Goal: Book appointment/travel/reservation

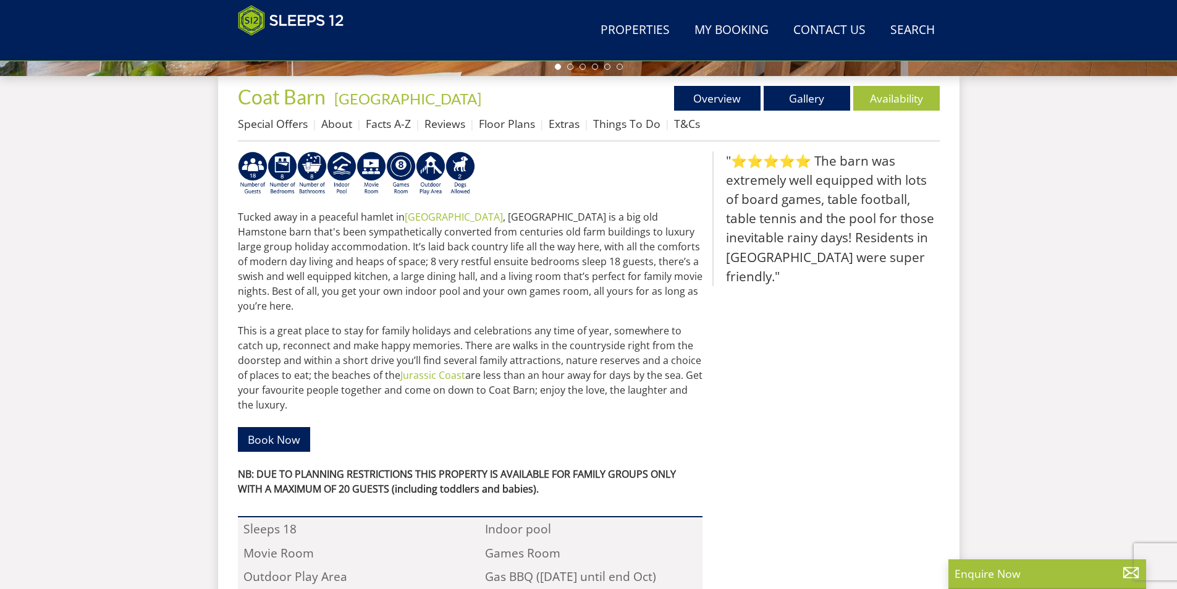
scroll to position [444, 0]
click at [904, 101] on link "Availability" at bounding box center [897, 99] width 87 height 25
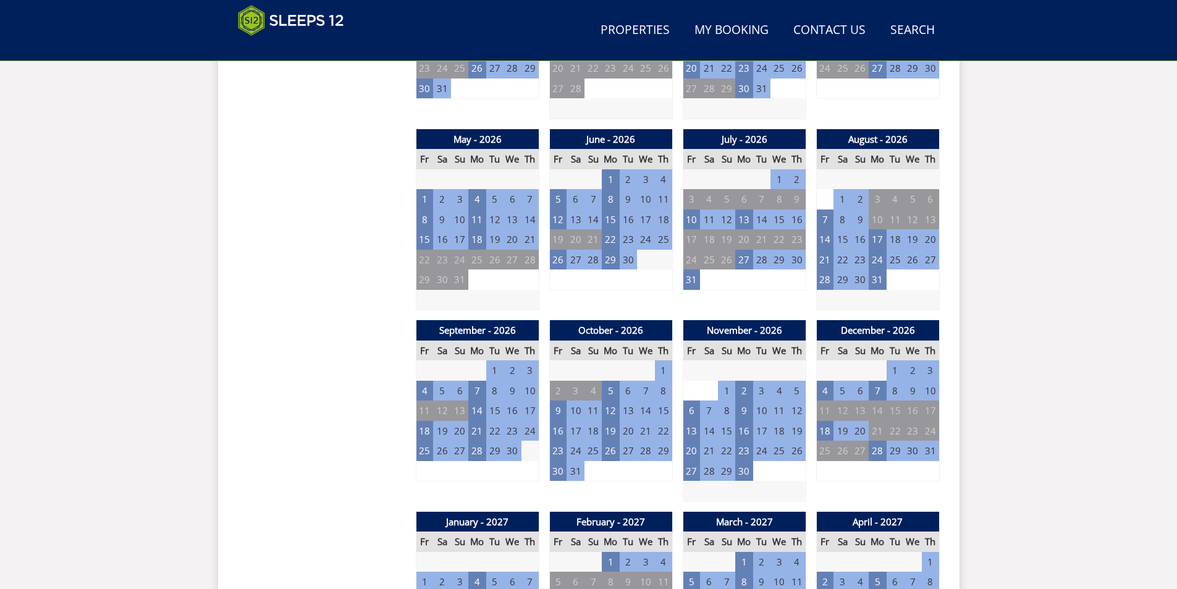
scroll to position [884, 0]
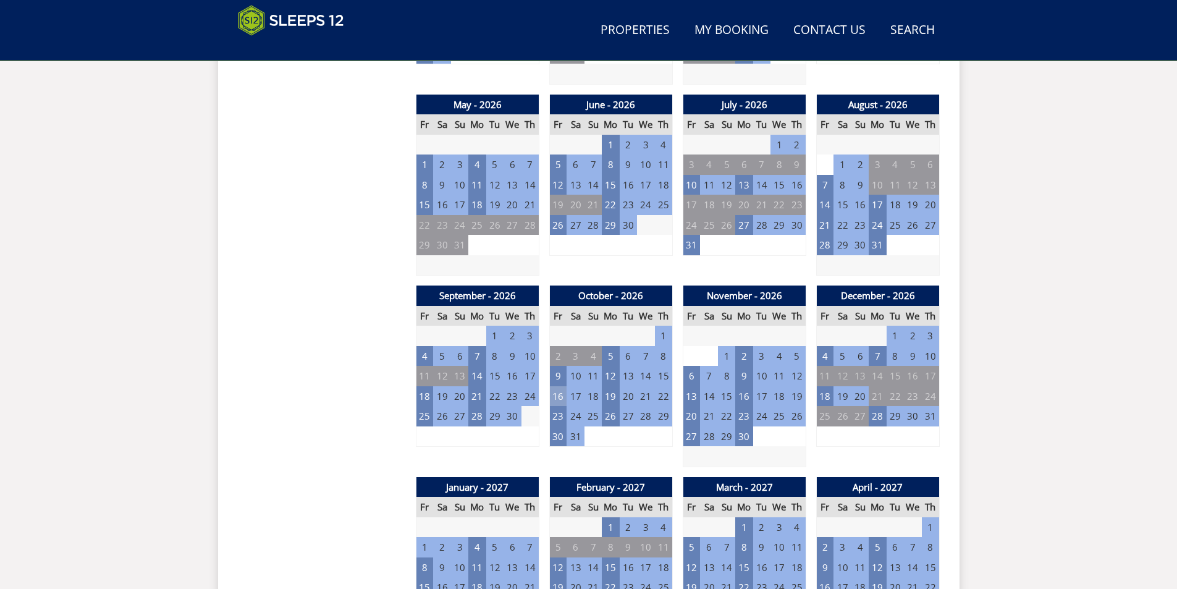
click at [560, 401] on td "16" at bounding box center [557, 396] width 17 height 20
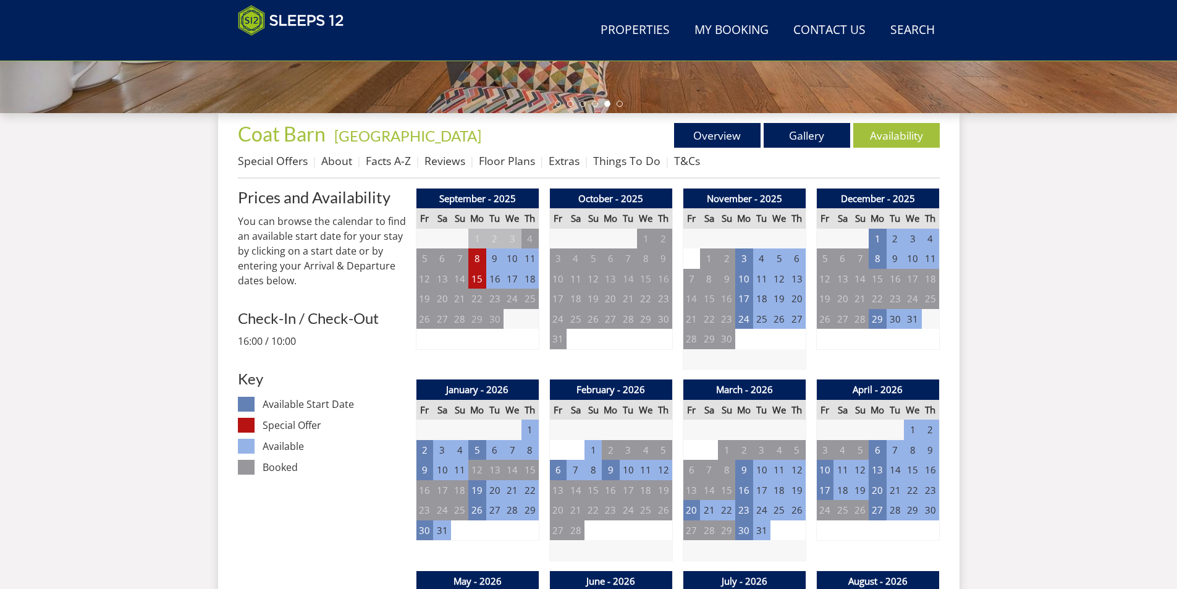
scroll to position [390, 0]
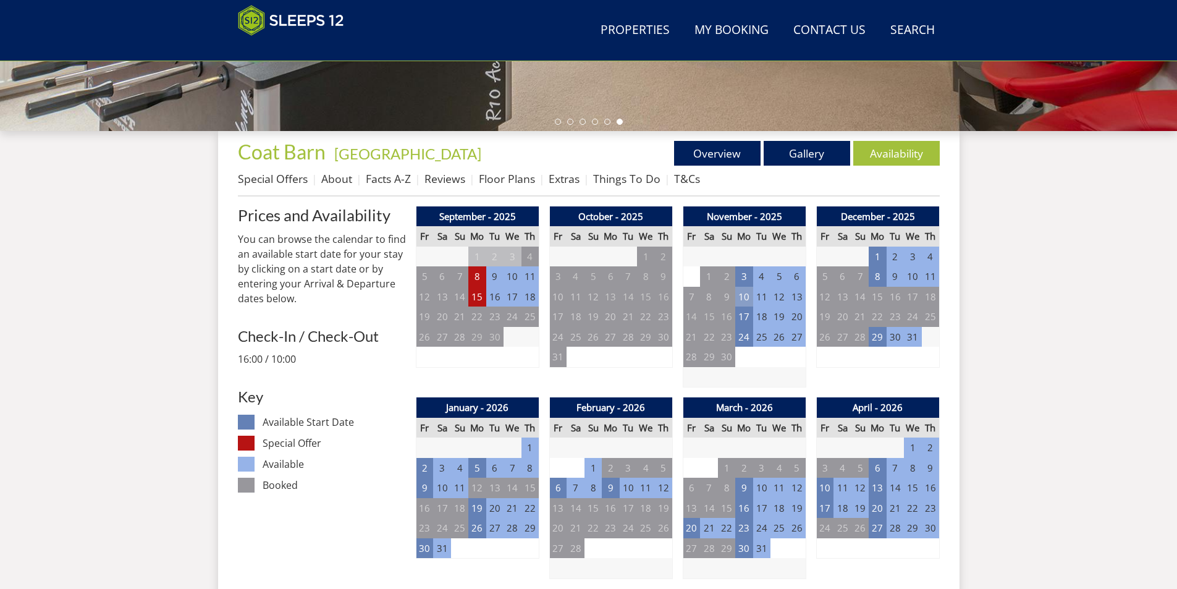
click at [745, 301] on td "10" at bounding box center [743, 297] width 17 height 20
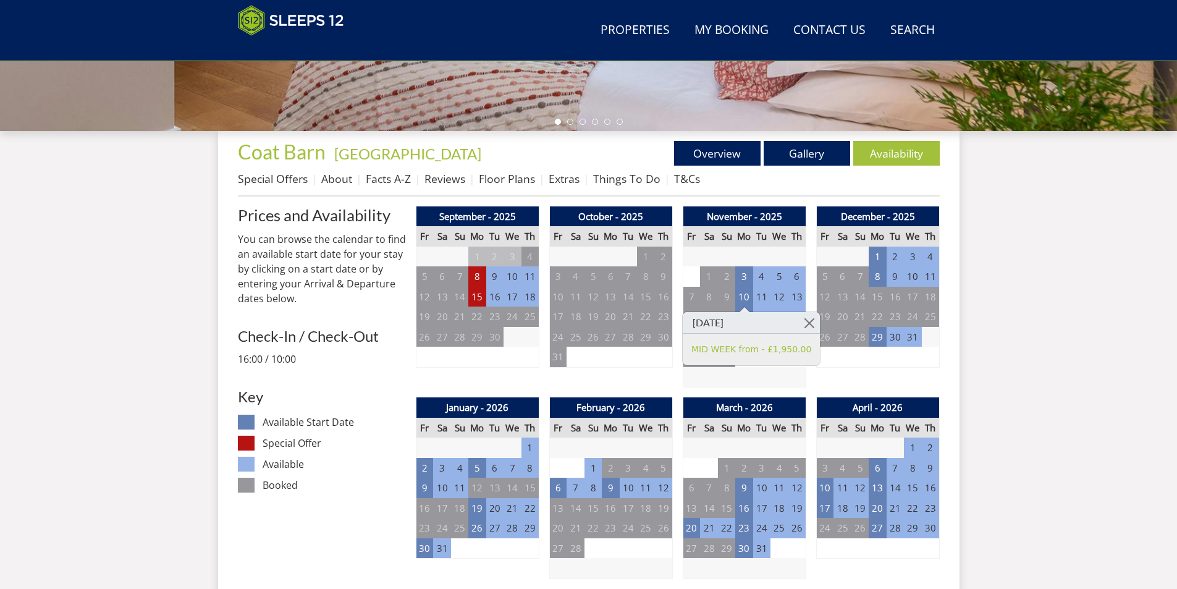
click at [745, 319] on td "17" at bounding box center [743, 317] width 17 height 20
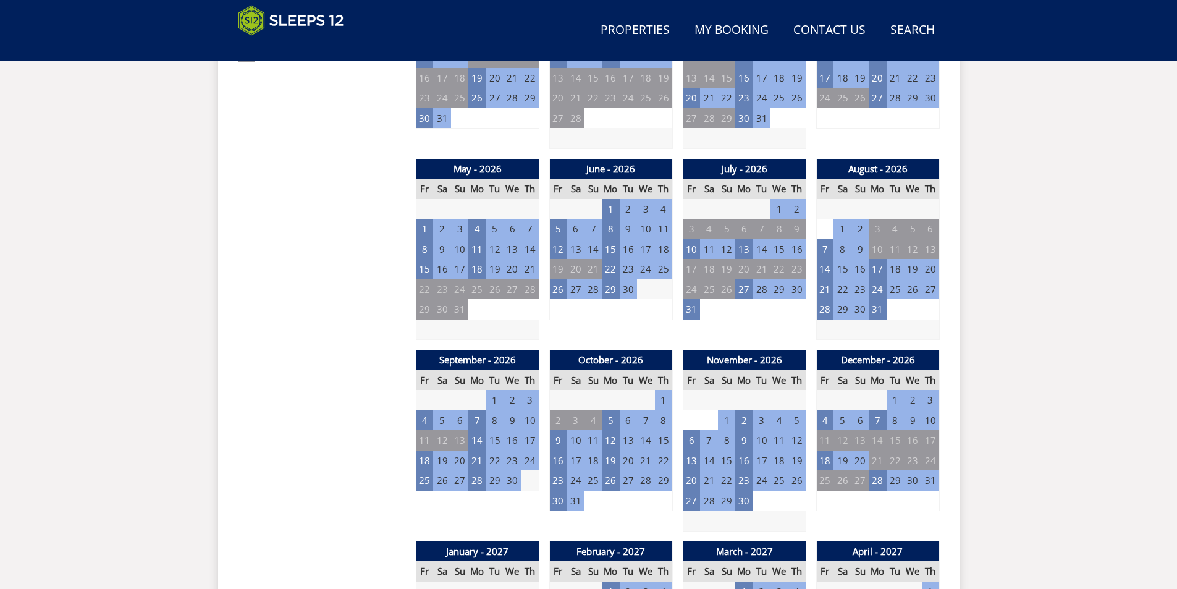
scroll to position [823, 0]
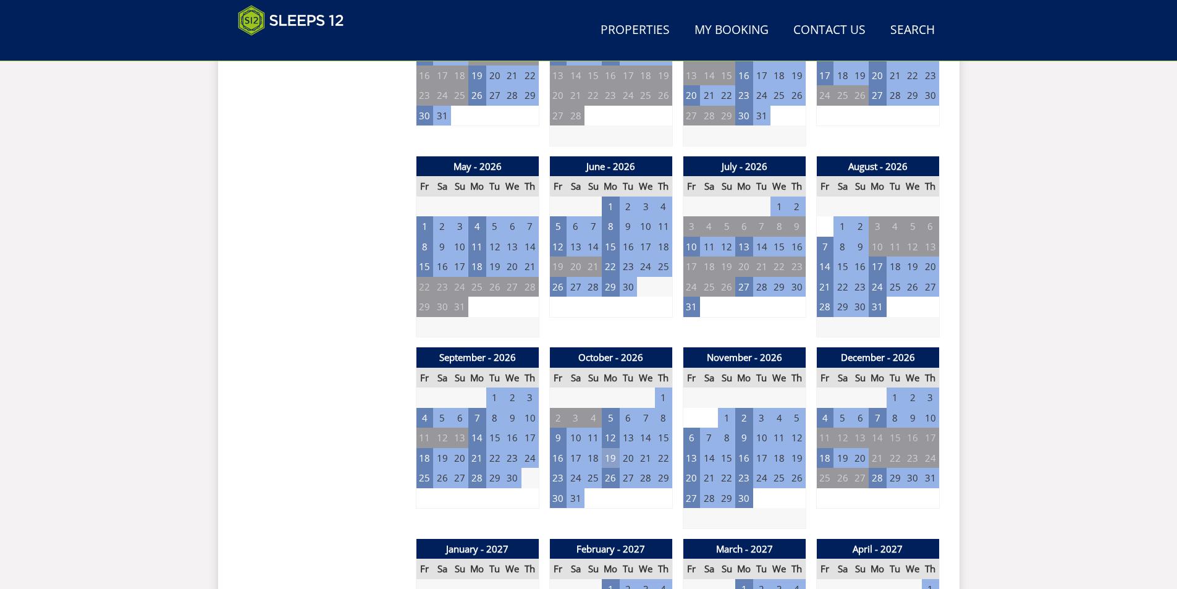
click at [610, 460] on td "19" at bounding box center [610, 458] width 17 height 20
